Goal: Information Seeking & Learning: Learn about a topic

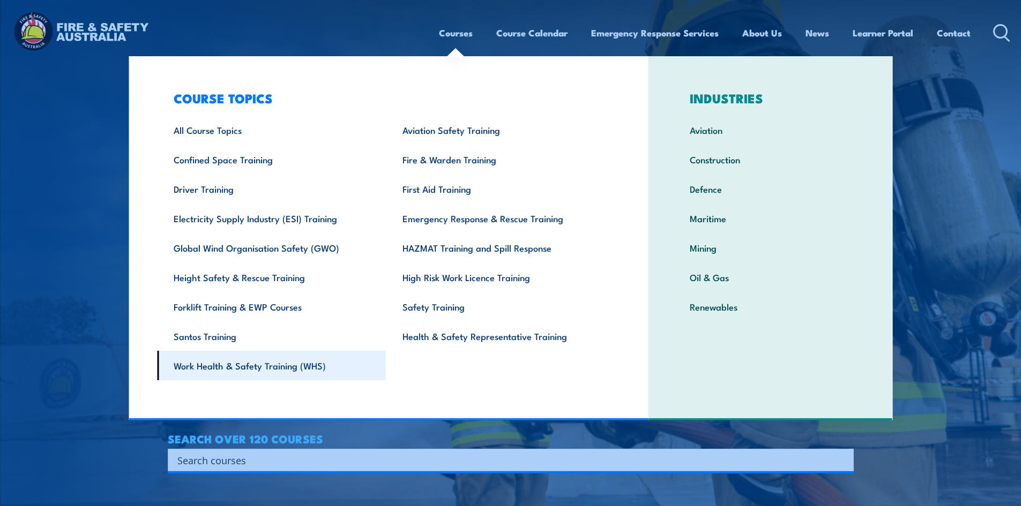
click at [308, 365] on link "Work Health & Safety Training (WHS)" at bounding box center [271, 365] width 229 height 29
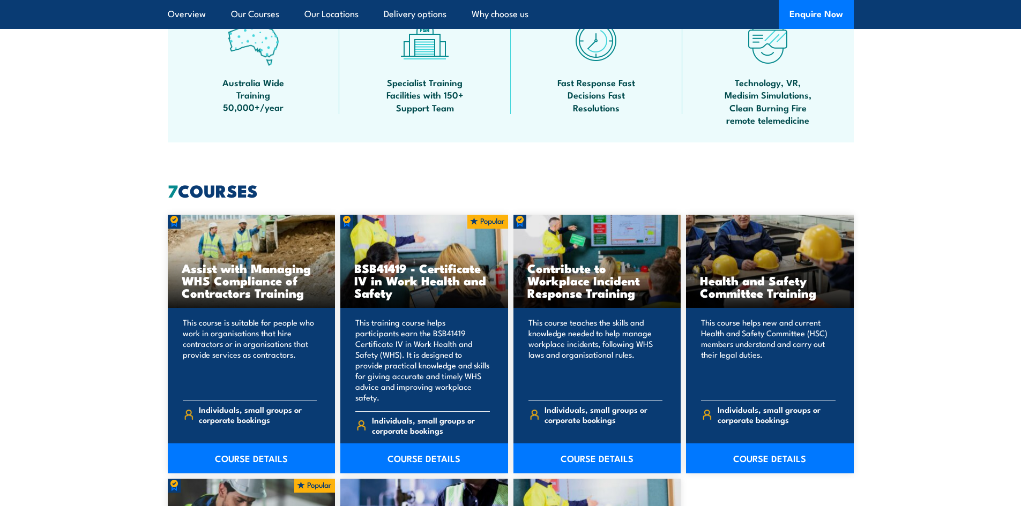
scroll to position [857, 0]
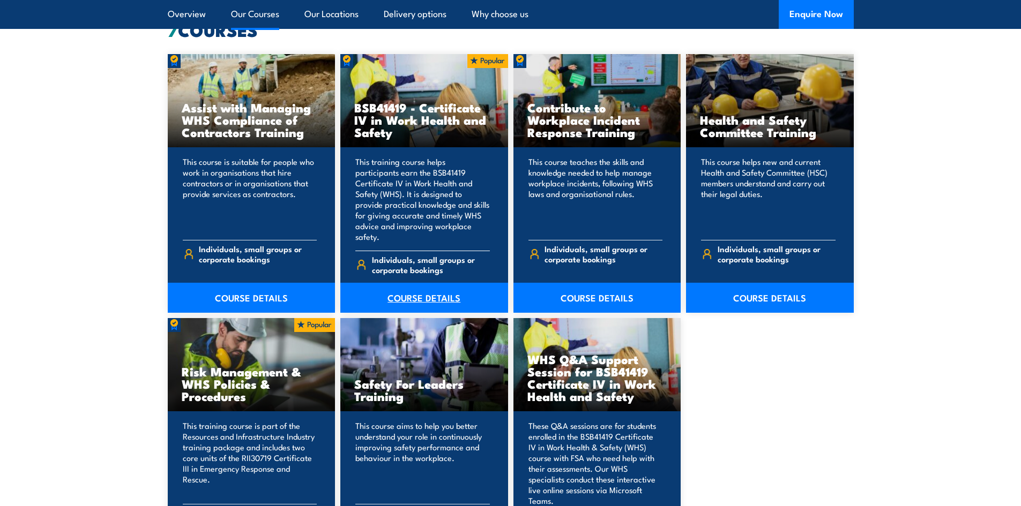
click at [436, 285] on link "COURSE DETAILS" at bounding box center [424, 298] width 168 height 30
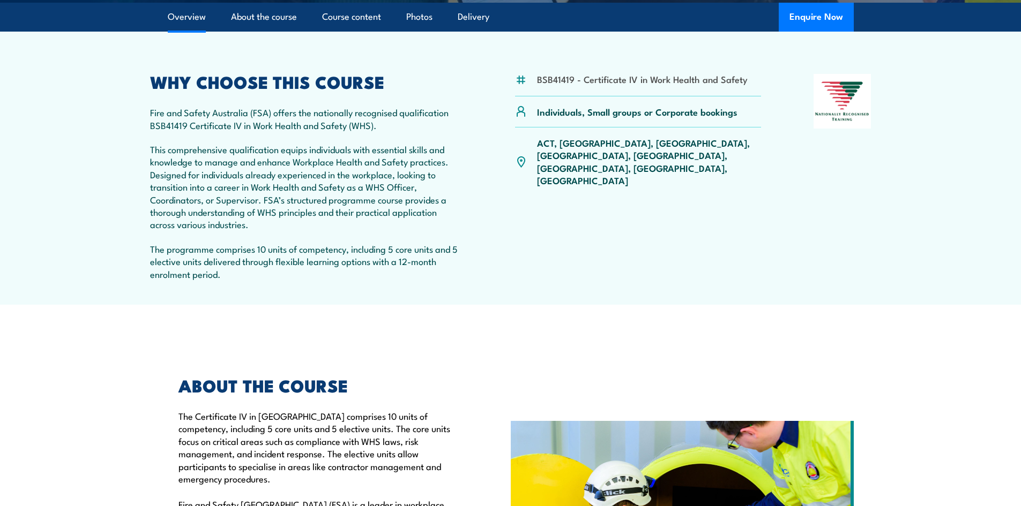
scroll to position [322, 0]
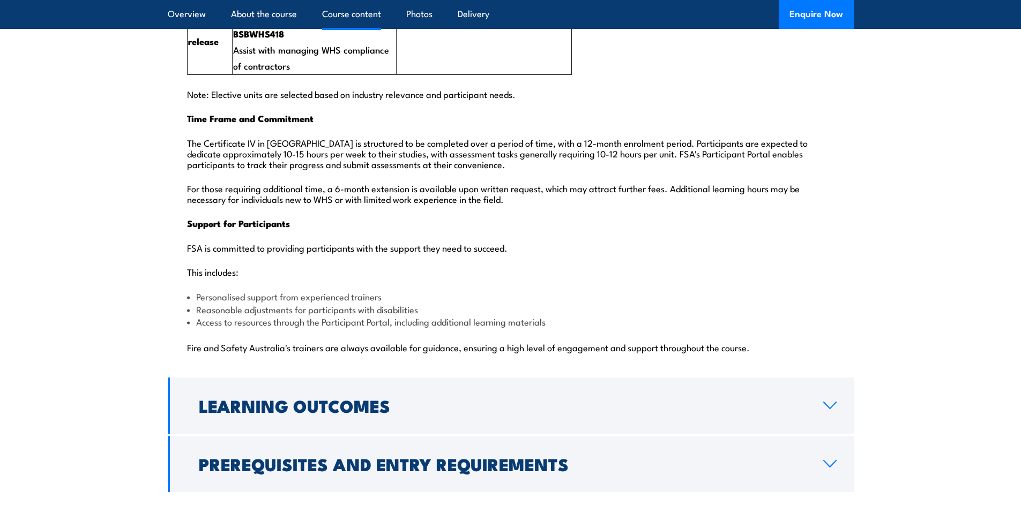
click at [829, 401] on icon at bounding box center [830, 405] width 14 height 9
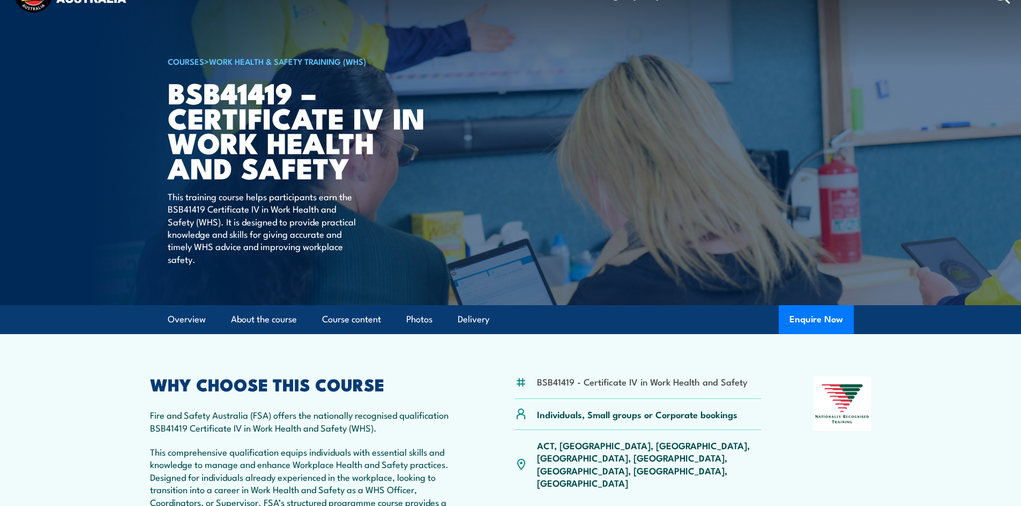
scroll to position [0, 0]
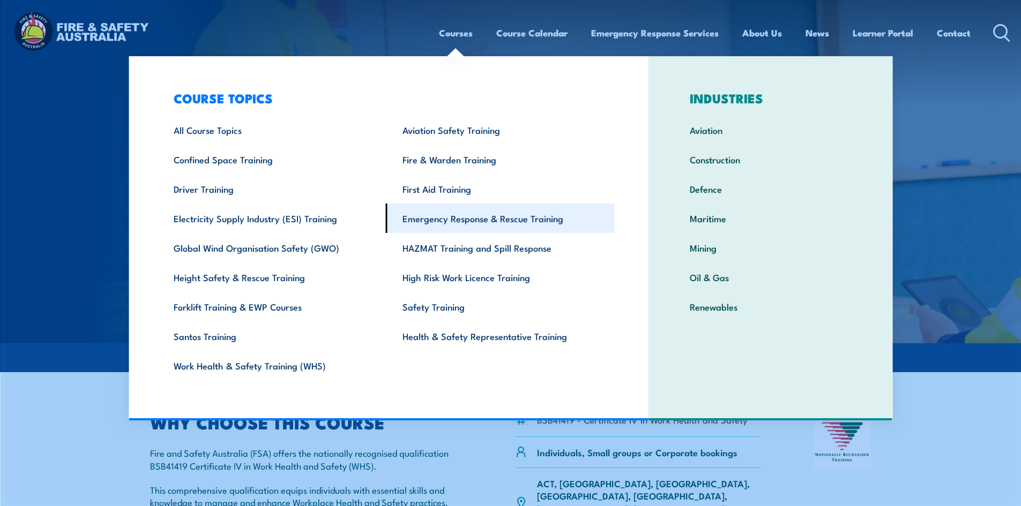
click at [516, 219] on link "Emergency Response & Rescue Training" at bounding box center [500, 218] width 229 height 29
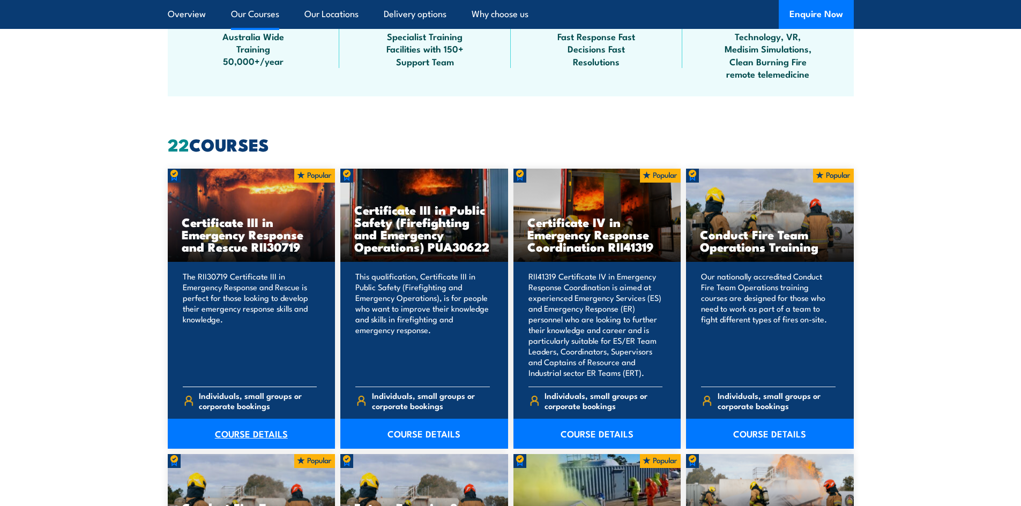
scroll to position [750, 0]
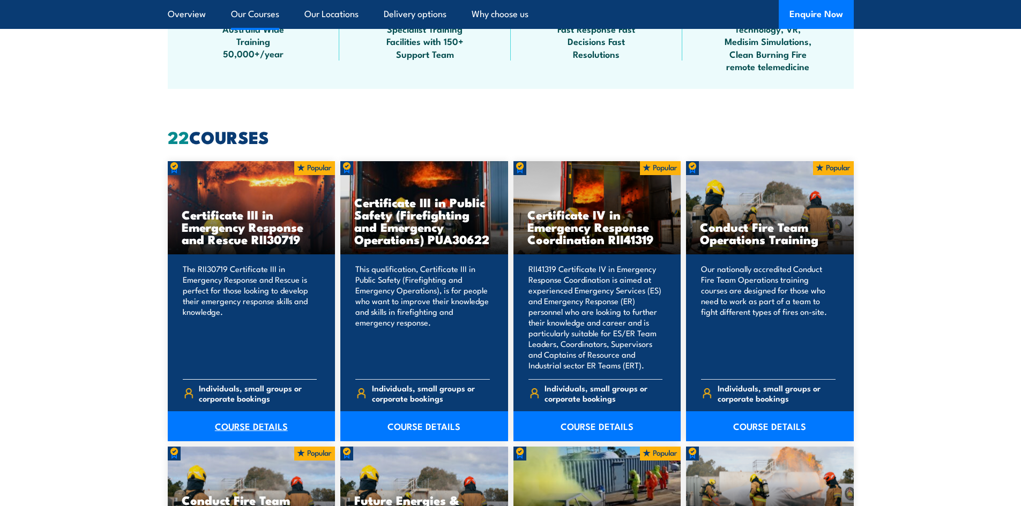
click at [245, 426] on link "COURSE DETAILS" at bounding box center [252, 427] width 168 height 30
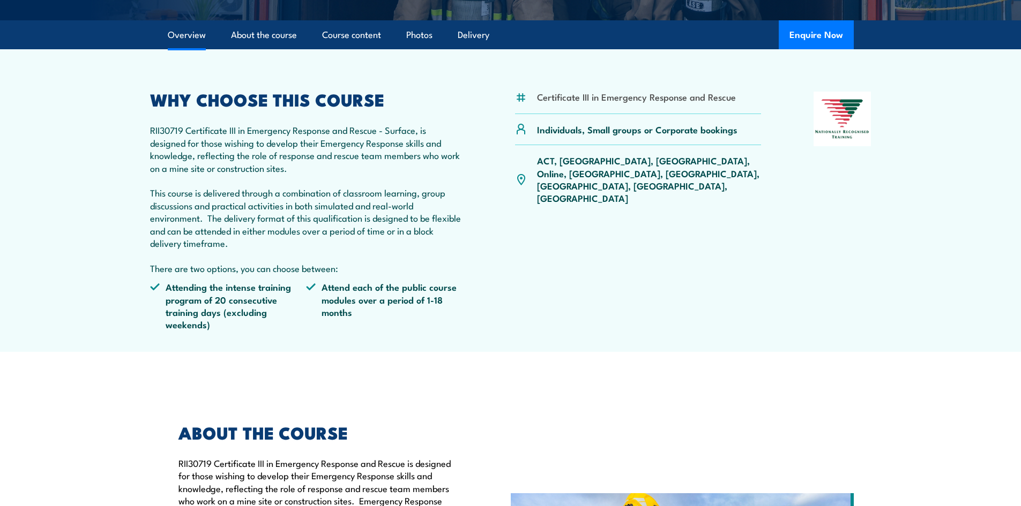
scroll to position [322, 0]
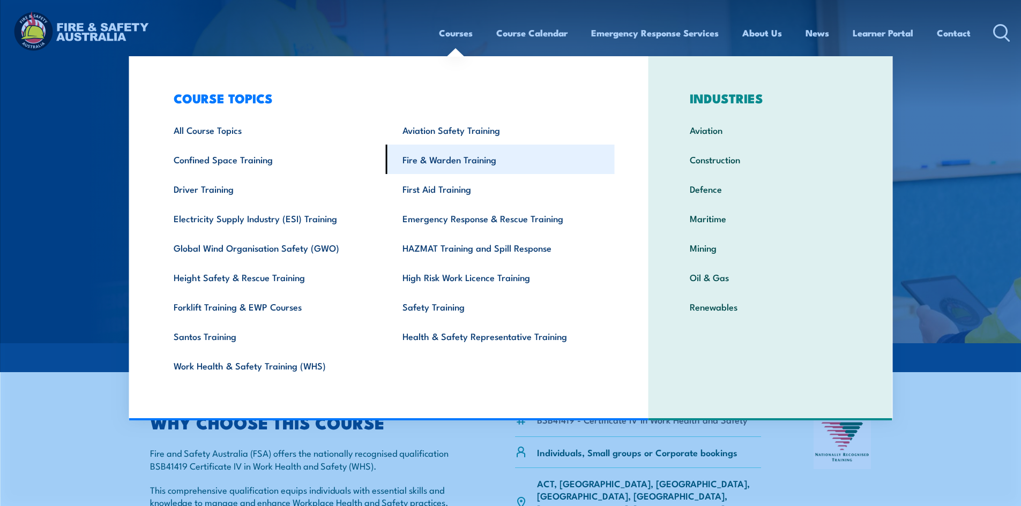
click at [476, 156] on link "Fire & Warden Training" at bounding box center [500, 159] width 229 height 29
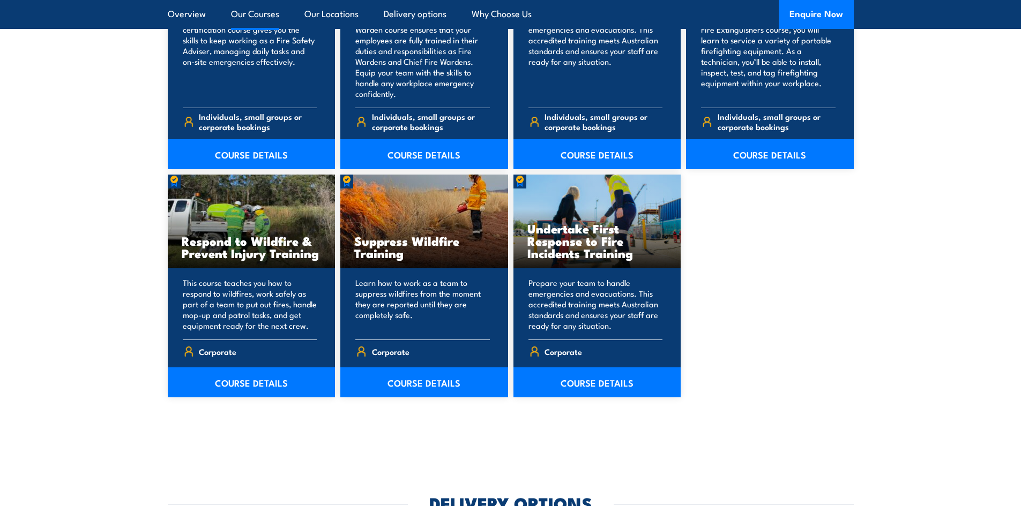
scroll to position [1554, 0]
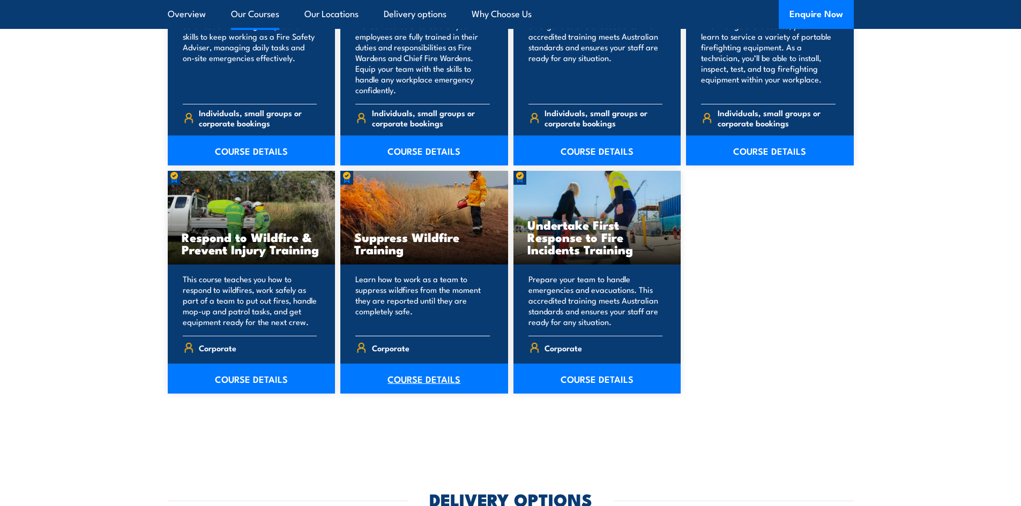
click at [414, 378] on link "COURSE DETAILS" at bounding box center [424, 379] width 168 height 30
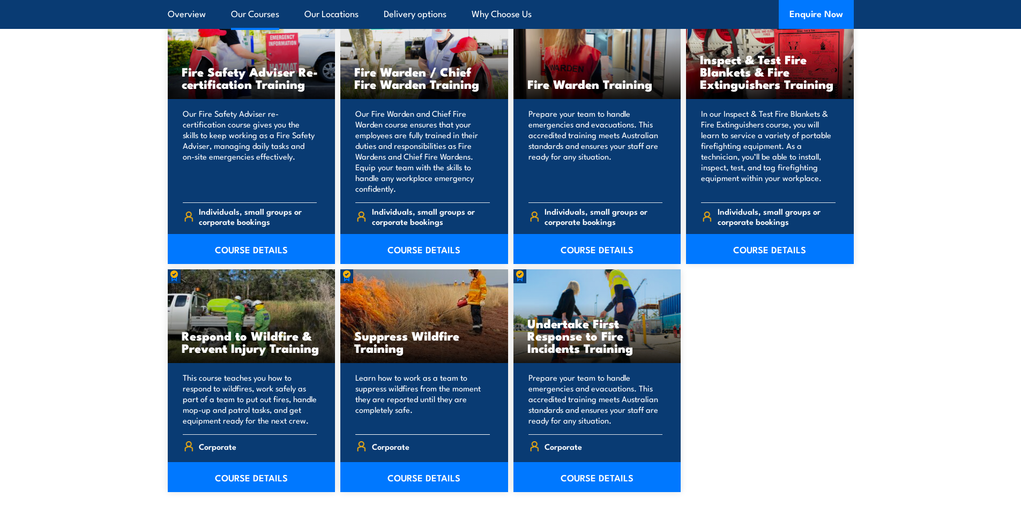
scroll to position [1554, 0]
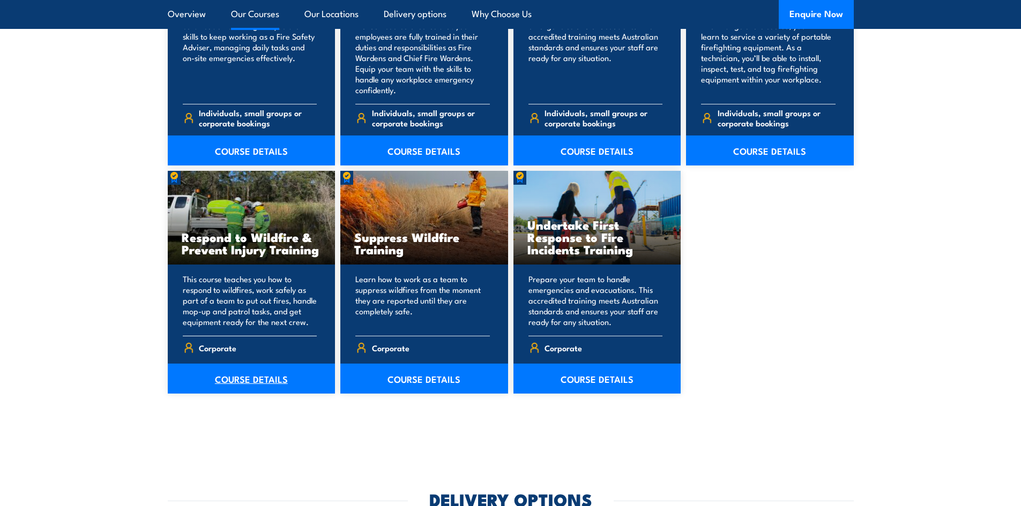
click at [260, 375] on link "COURSE DETAILS" at bounding box center [252, 379] width 168 height 30
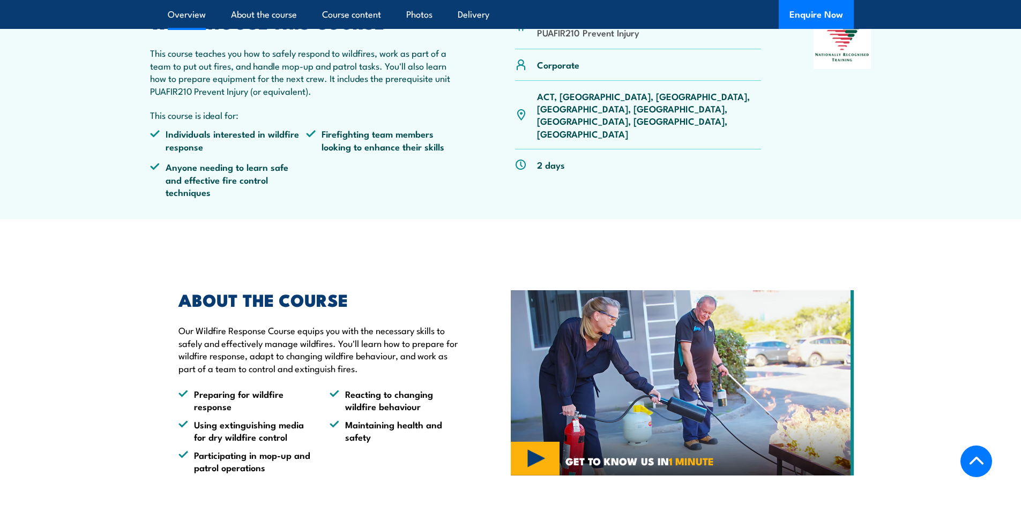
scroll to position [322, 0]
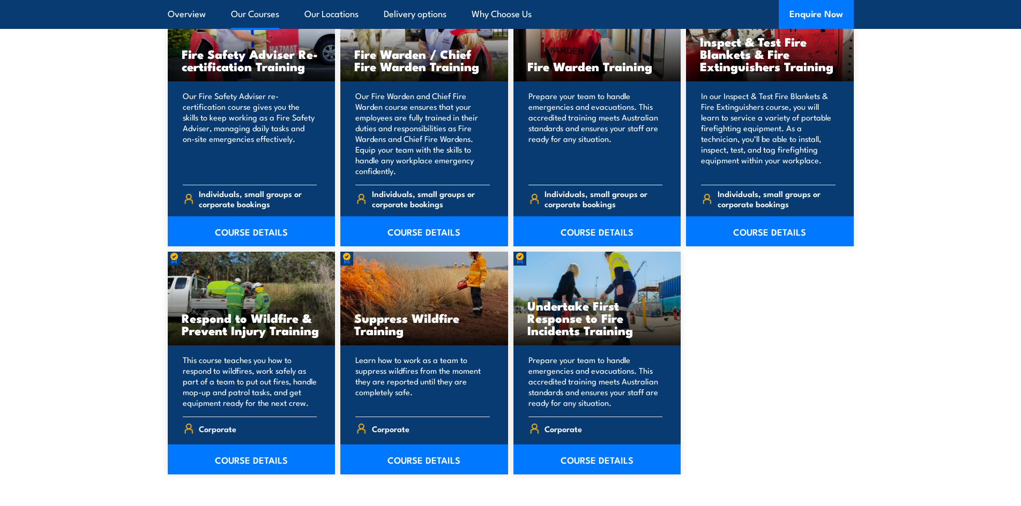
scroll to position [1500, 0]
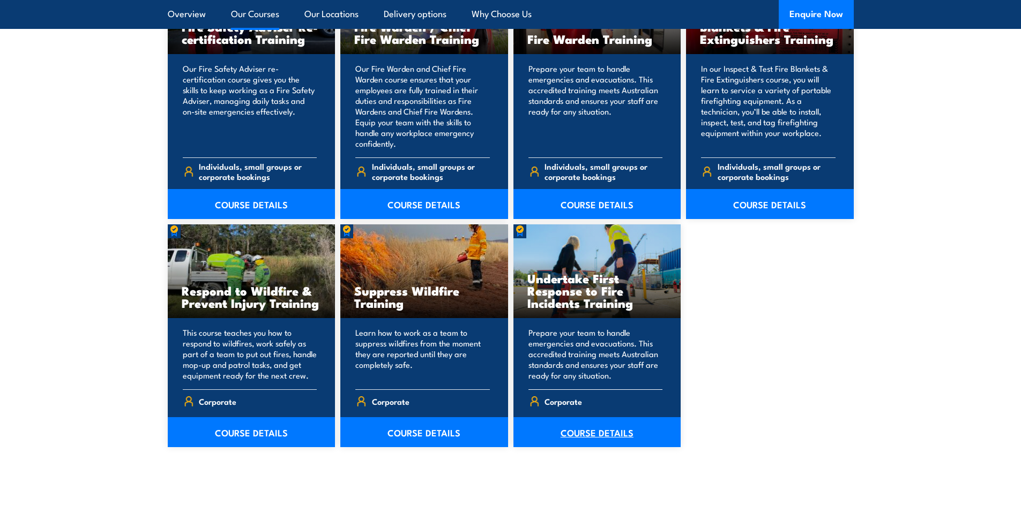
click at [590, 433] on link "COURSE DETAILS" at bounding box center [597, 432] width 168 height 30
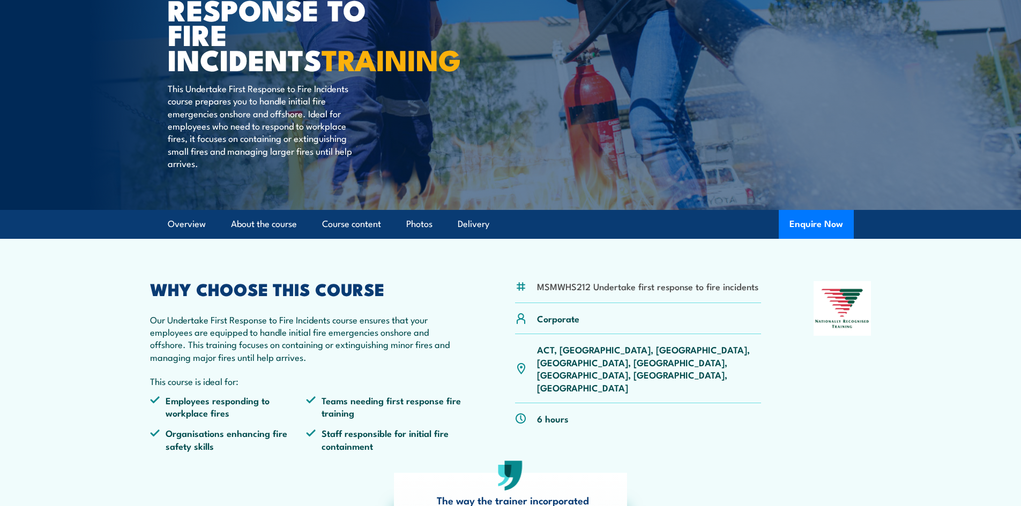
scroll to position [107, 0]
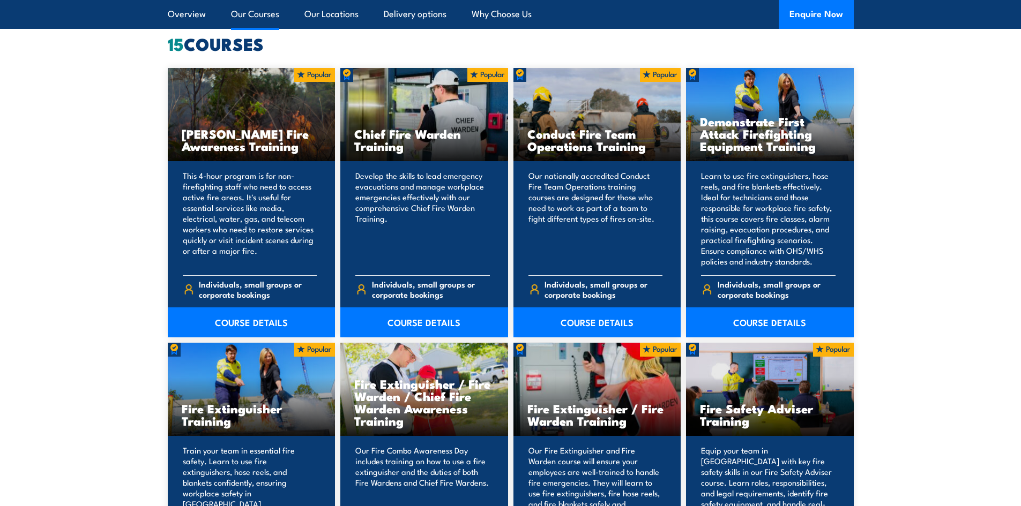
scroll to position [804, 0]
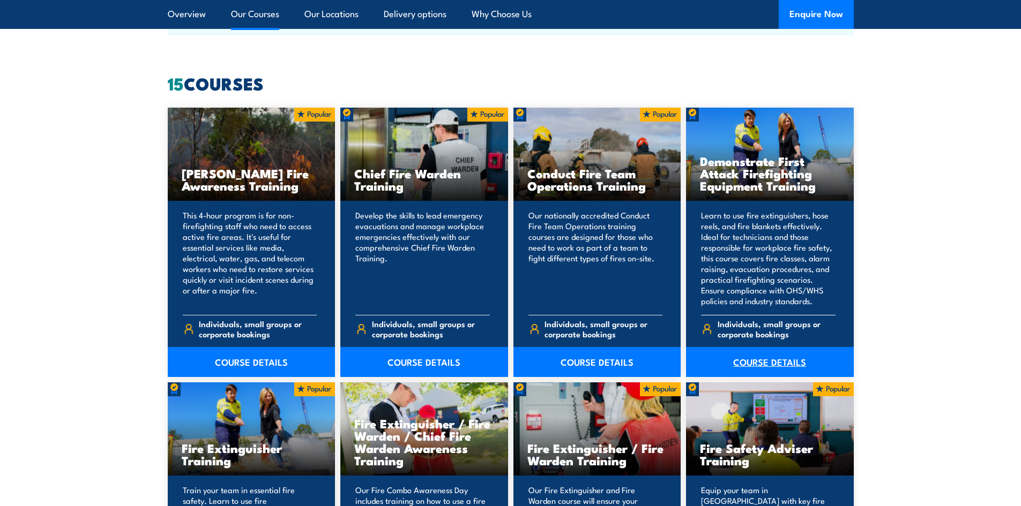
click at [766, 361] on link "COURSE DETAILS" at bounding box center [770, 362] width 168 height 30
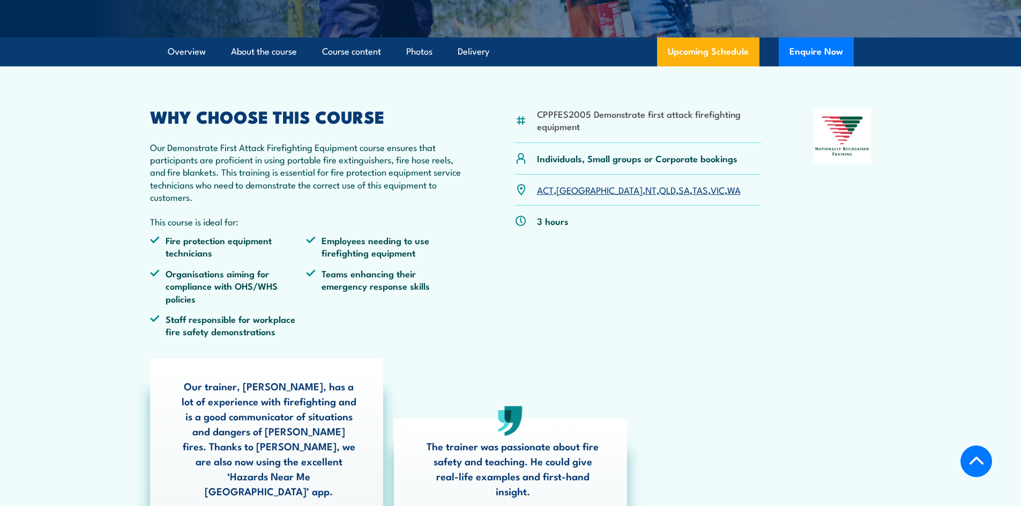
scroll to position [214, 0]
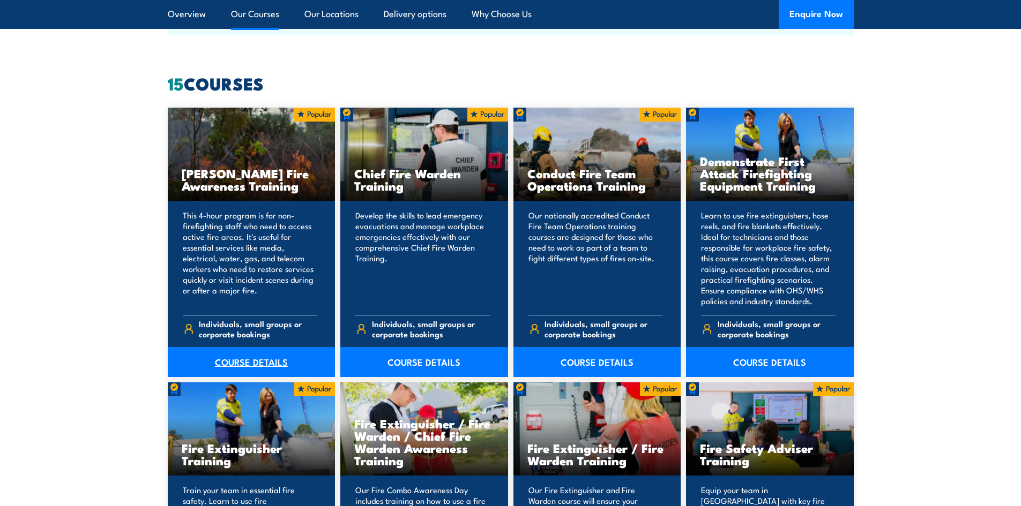
click at [256, 364] on link "COURSE DETAILS" at bounding box center [252, 362] width 168 height 30
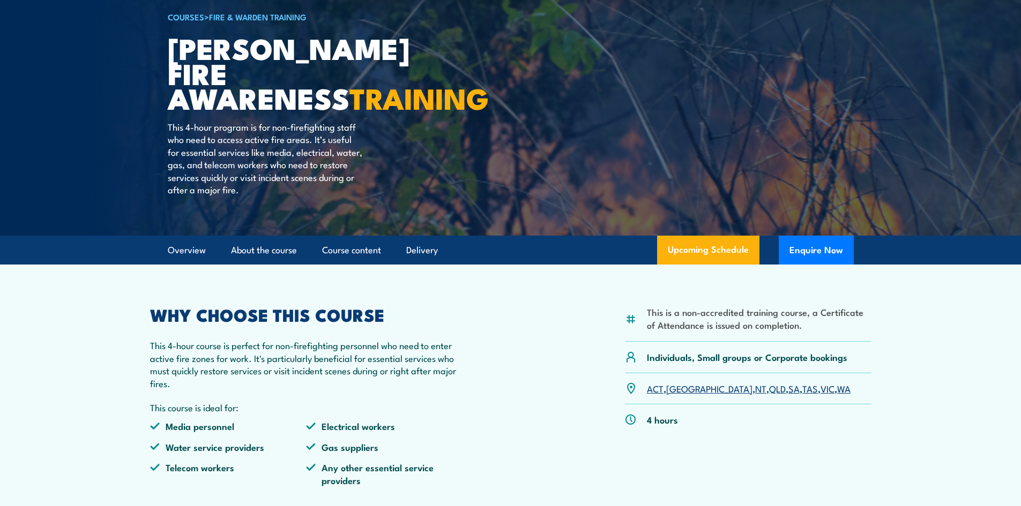
scroll to position [107, 0]
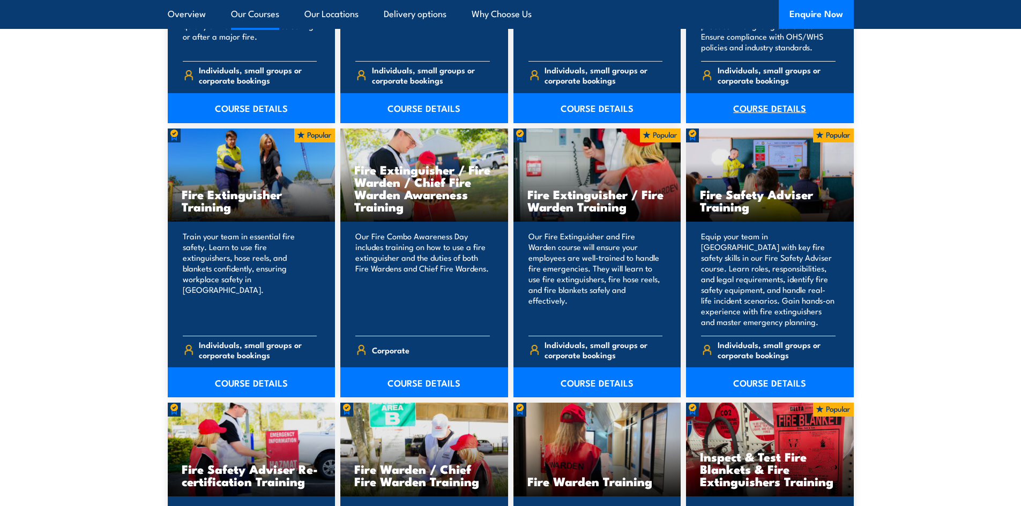
scroll to position [1072, 0]
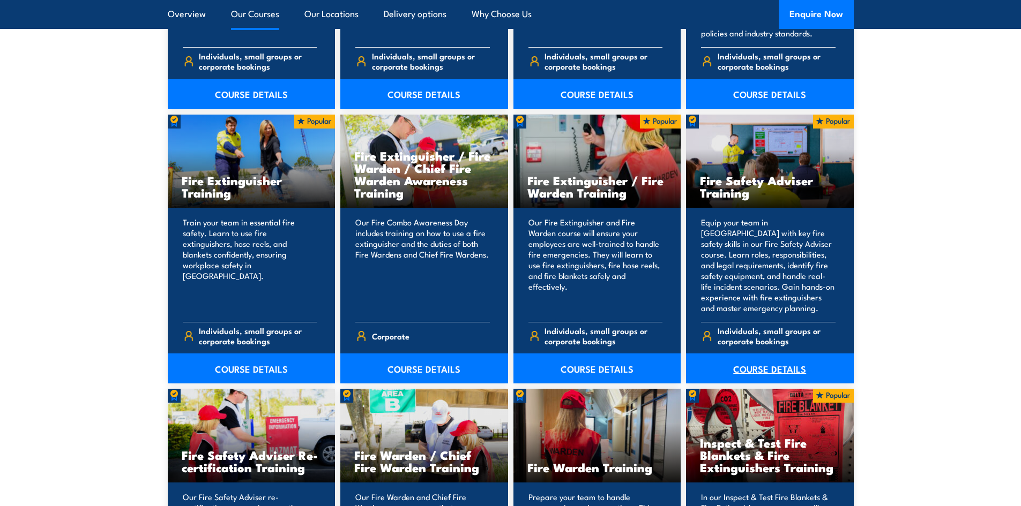
click at [779, 367] on link "COURSE DETAILS" at bounding box center [770, 369] width 168 height 30
